Goal: Task Accomplishment & Management: Use online tool/utility

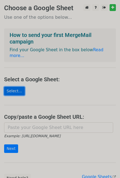
click at [8, 87] on link "Select..." at bounding box center [14, 91] width 21 height 9
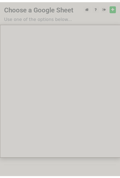
scroll to position [42, 0]
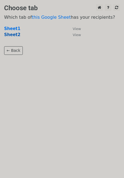
click at [17, 36] on strong "Sheet2" at bounding box center [12, 34] width 16 height 5
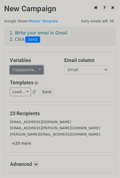
click at [22, 72] on link "Copy/paste..." at bounding box center [27, 70] width 34 height 9
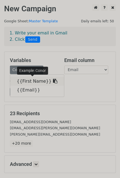
click at [29, 80] on link "{{First Name}}" at bounding box center [37, 81] width 54 height 9
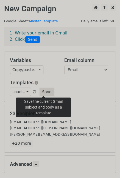
click at [48, 92] on button "Save" at bounding box center [47, 92] width 14 height 9
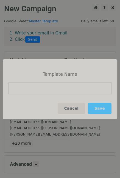
click at [47, 91] on input at bounding box center [60, 88] width 104 height 12
type input "How is it going?"
click at [99, 108] on button "Save" at bounding box center [100, 108] width 24 height 11
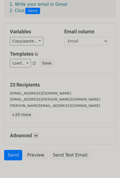
scroll to position [57, 0]
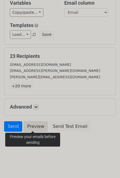
click at [29, 127] on link "Preview" at bounding box center [36, 126] width 24 height 10
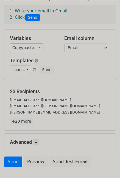
scroll to position [2, 0]
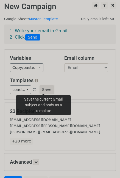
click at [40, 88] on button "Save" at bounding box center [47, 89] width 14 height 9
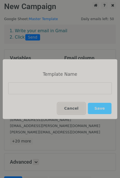
click at [79, 107] on button "Cancel" at bounding box center [72, 108] width 28 height 11
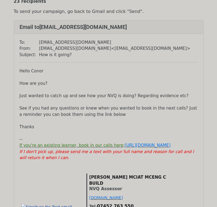
scroll to position [28, 0]
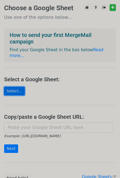
click at [15, 87] on link "Select..." at bounding box center [14, 91] width 21 height 9
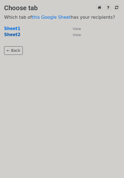
click at [12, 37] on strong "Sheet2" at bounding box center [12, 34] width 16 height 5
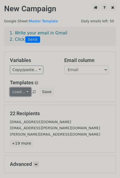
click at [24, 89] on link "Load..." at bounding box center [20, 92] width 21 height 9
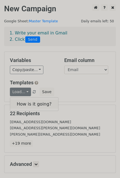
click at [23, 101] on link "How is it going?" at bounding box center [34, 104] width 48 height 9
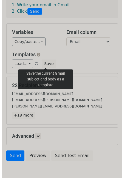
scroll to position [55, 0]
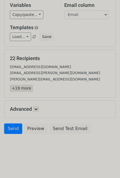
click at [23, 88] on link "+19 more" at bounding box center [21, 88] width 23 height 7
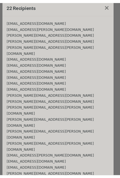
scroll to position [8, 0]
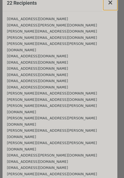
click at [108, 3] on span "×" at bounding box center [111, 3] width 6 height 8
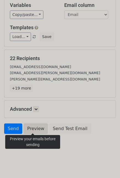
click at [38, 128] on link "Preview" at bounding box center [36, 128] width 24 height 10
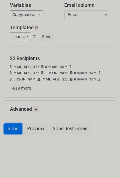
click at [17, 127] on link "Send" at bounding box center [13, 128] width 18 height 10
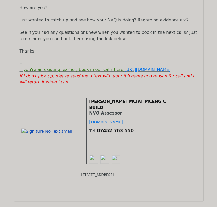
scroll to position [358, 0]
